Goal: Information Seeking & Learning: Learn about a topic

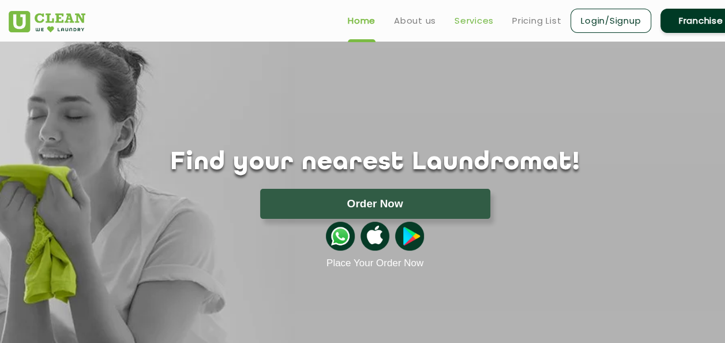
click at [481, 21] on link "Services" at bounding box center [473, 21] width 39 height 14
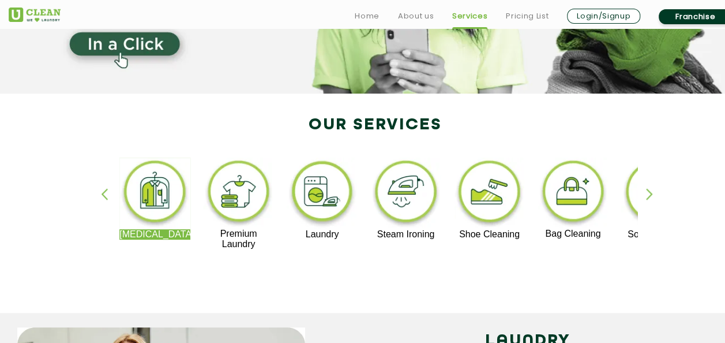
scroll to position [231, 0]
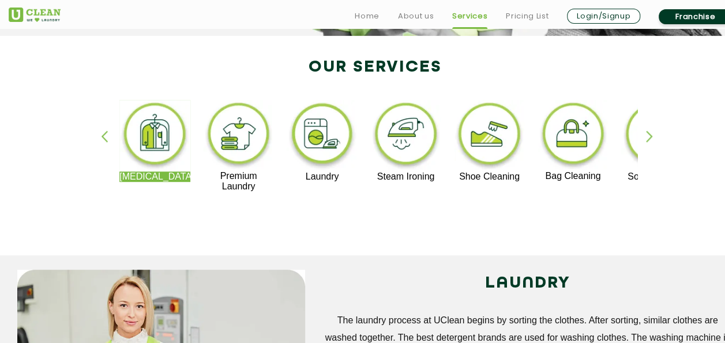
click at [325, 140] on img at bounding box center [322, 136] width 71 height 72
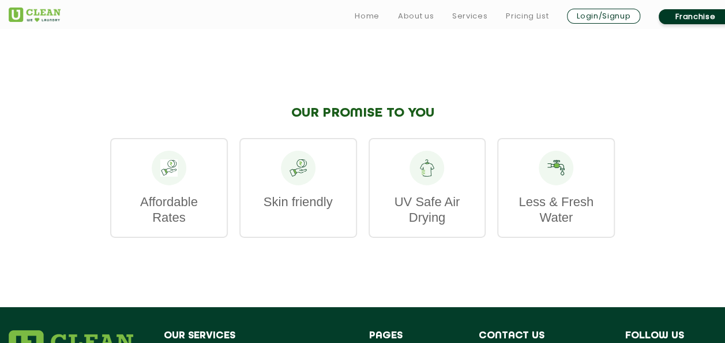
scroll to position [1845, 0]
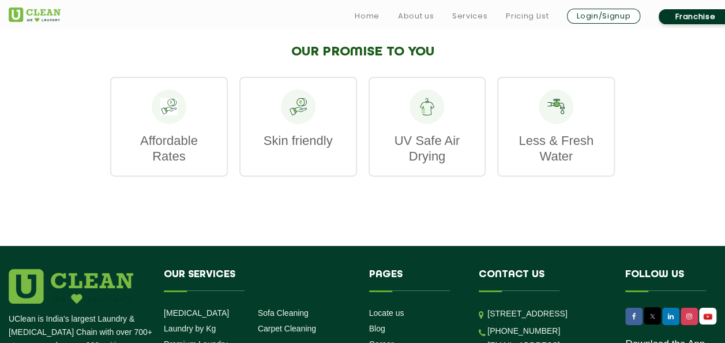
click at [299, 124] on div at bounding box center [298, 106] width 35 height 35
click at [210, 148] on div "Affordable Rates" at bounding box center [169, 127] width 118 height 100
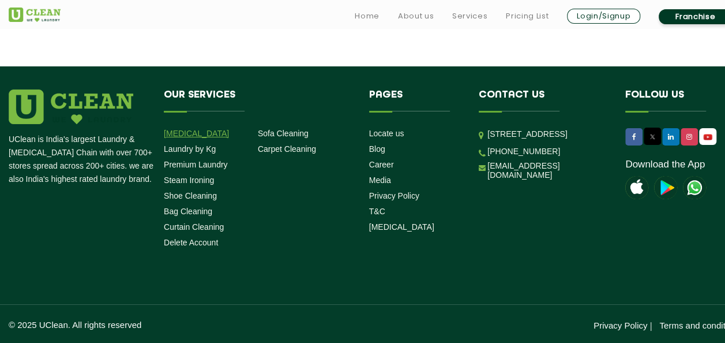
click at [194, 133] on link "[MEDICAL_DATA]" at bounding box center [196, 133] width 65 height 9
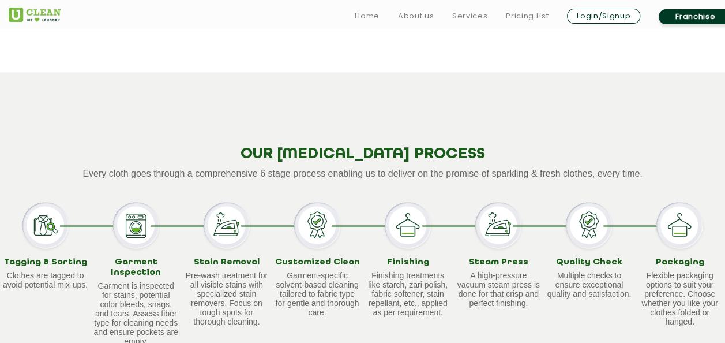
scroll to position [923, 0]
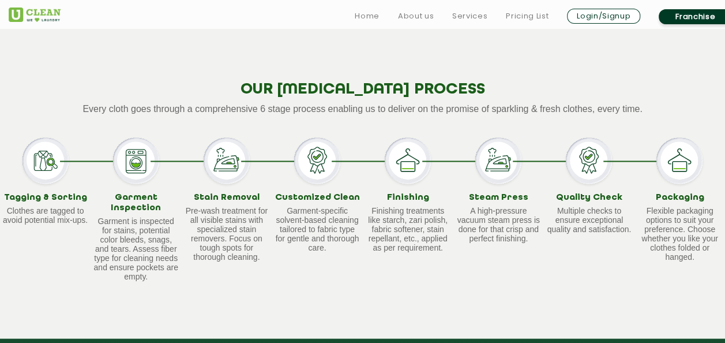
click at [310, 148] on img at bounding box center [317, 160] width 46 height 46
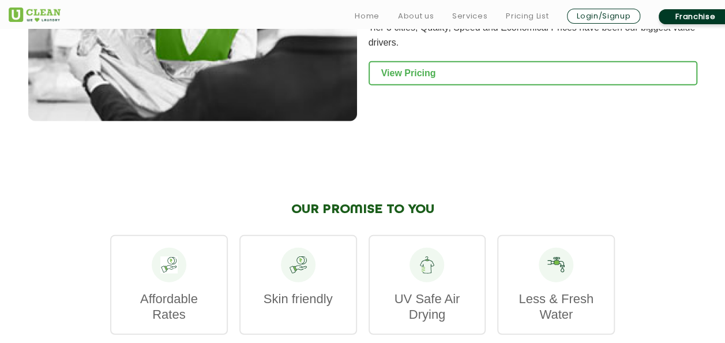
scroll to position [1615, 0]
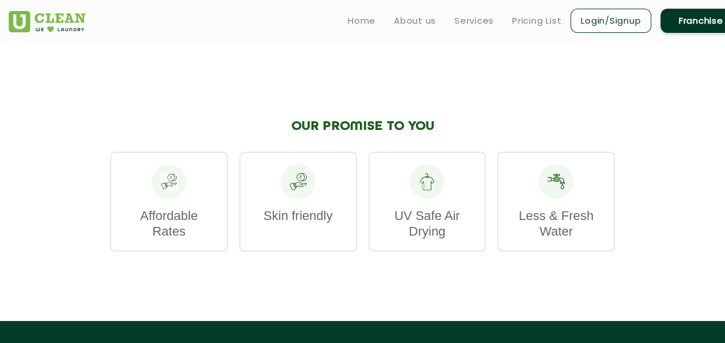
click at [296, 173] on icon at bounding box center [298, 181] width 17 height 17
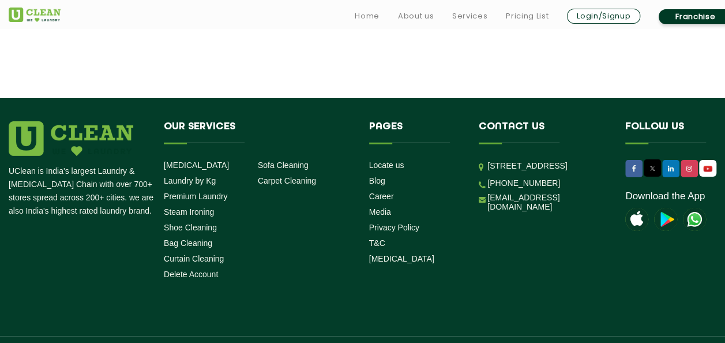
scroll to position [1845, 0]
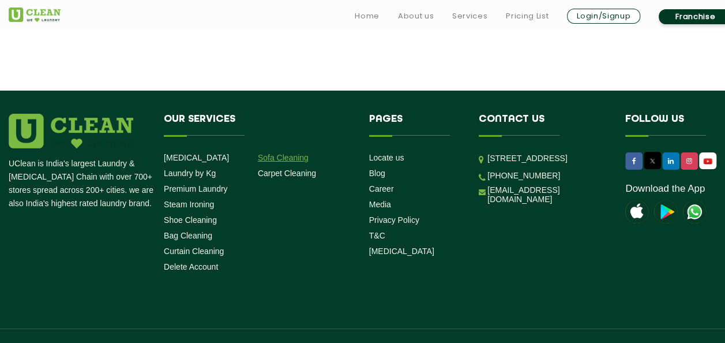
click at [286, 153] on link "Sofa Cleaning" at bounding box center [283, 157] width 51 height 9
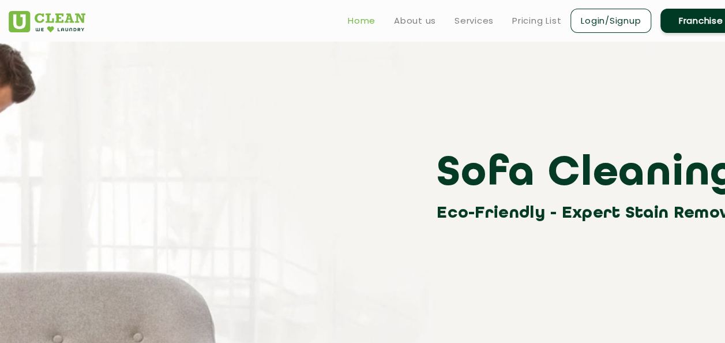
click at [370, 27] on link "Home" at bounding box center [362, 21] width 28 height 14
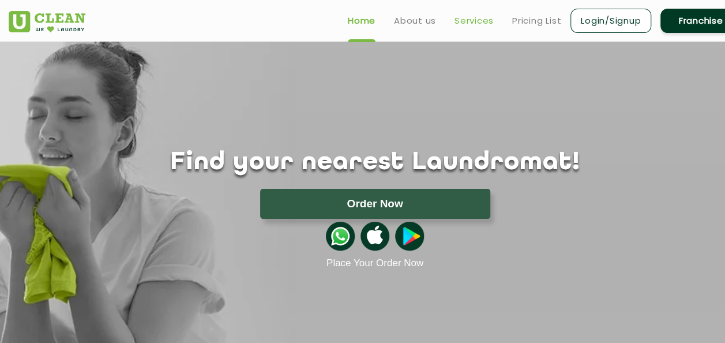
click at [461, 24] on link "Services" at bounding box center [473, 21] width 39 height 14
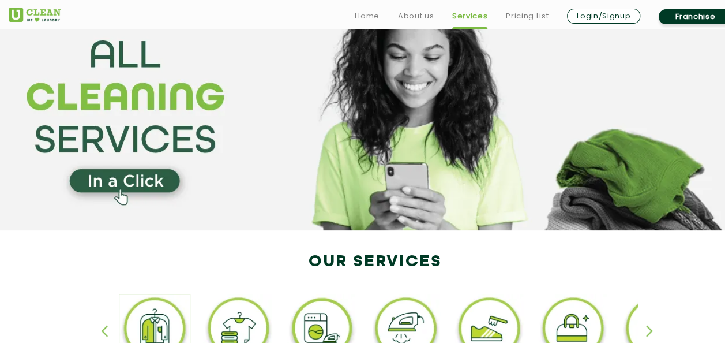
scroll to position [173, 0]
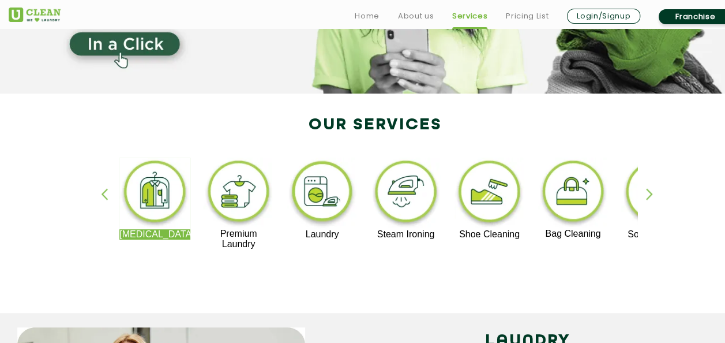
click at [240, 182] on img at bounding box center [238, 192] width 71 height 71
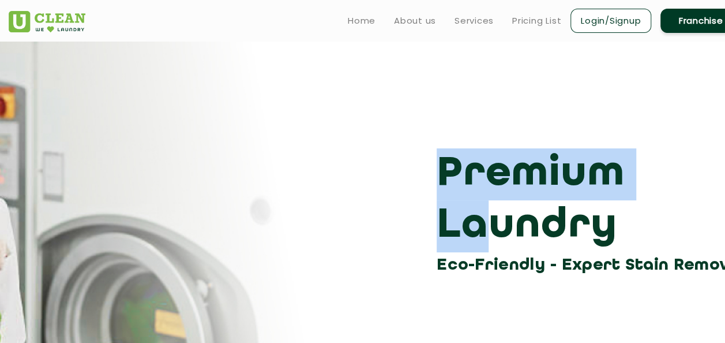
drag, startPoint x: 273, startPoint y: 191, endPoint x: 487, endPoint y: 204, distance: 213.7
click at [487, 204] on div "Premium Laundry Eco-Friendly - Expert Stain Removal" at bounding box center [375, 213] width 750 height 130
click at [482, 23] on link "Services" at bounding box center [473, 21] width 39 height 14
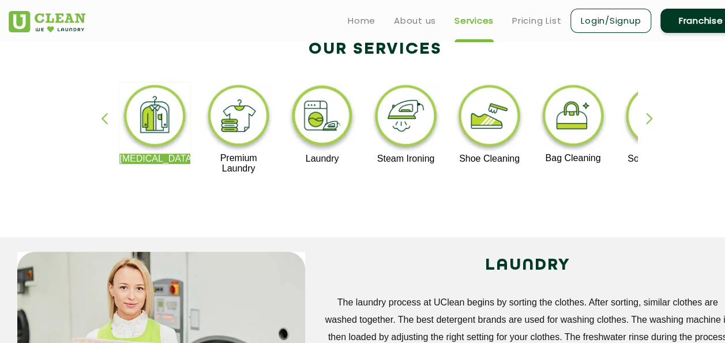
scroll to position [231, 0]
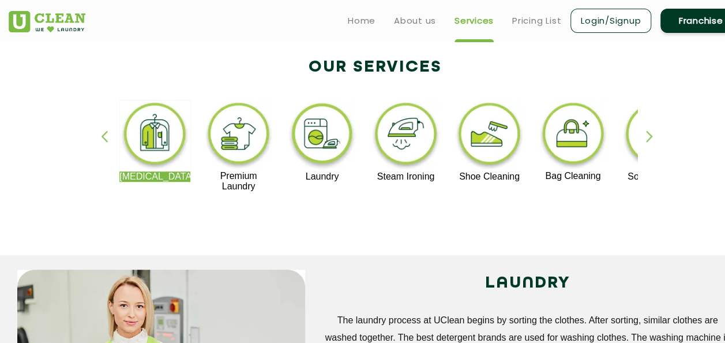
click at [497, 141] on img at bounding box center [489, 136] width 71 height 72
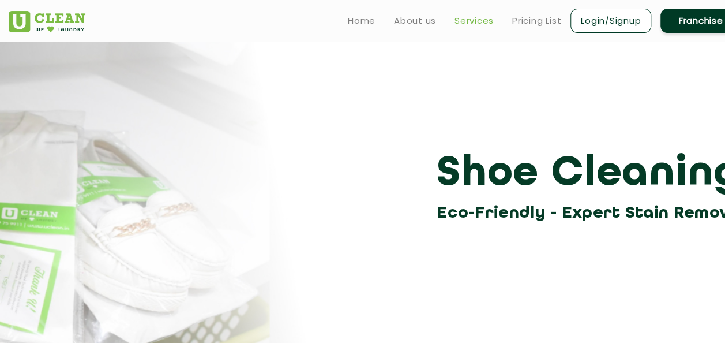
click at [478, 23] on link "Services" at bounding box center [473, 21] width 39 height 14
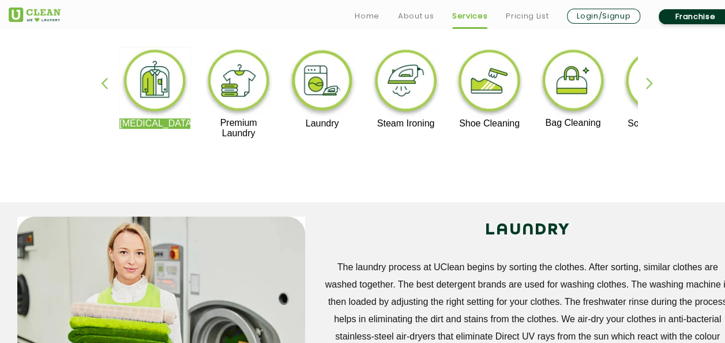
scroll to position [288, 0]
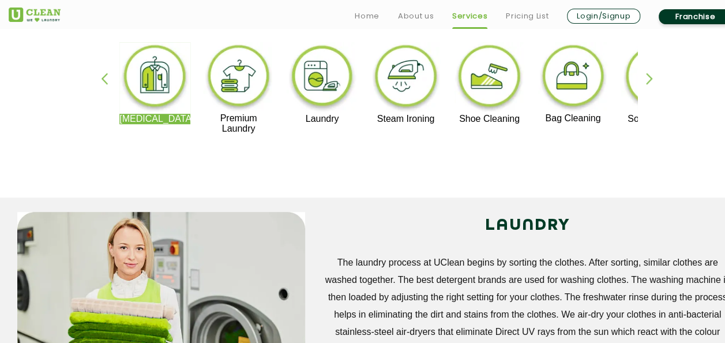
click at [654, 77] on div "button" at bounding box center [654, 89] width 17 height 32
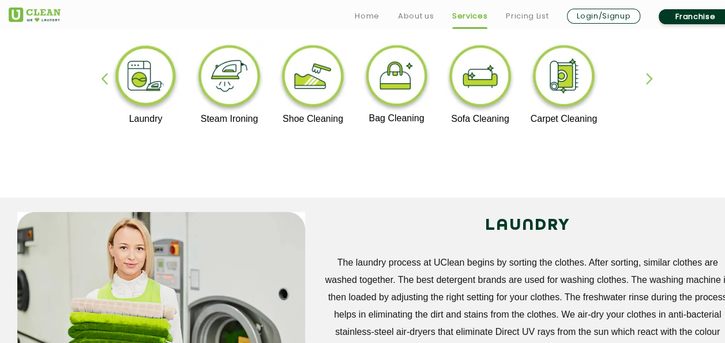
click at [572, 81] on img at bounding box center [563, 78] width 71 height 72
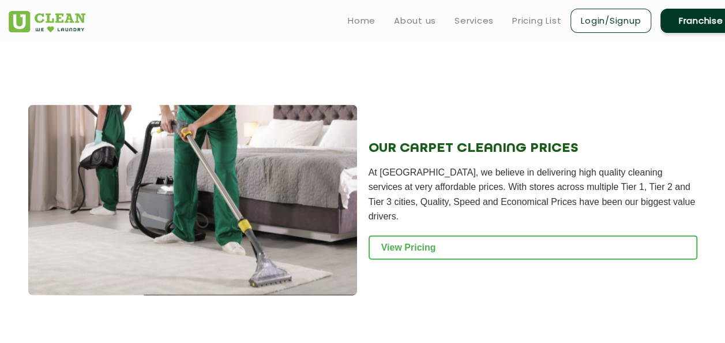
scroll to position [1153, 0]
